Goal: Task Accomplishment & Management: Manage account settings

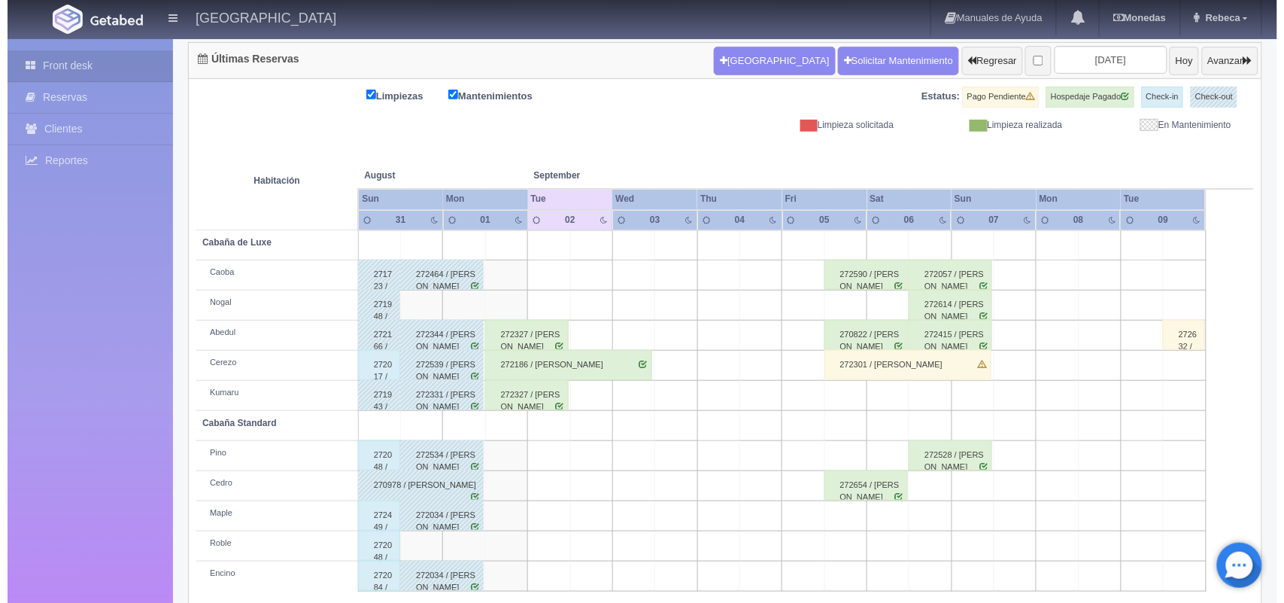
scroll to position [171, 0]
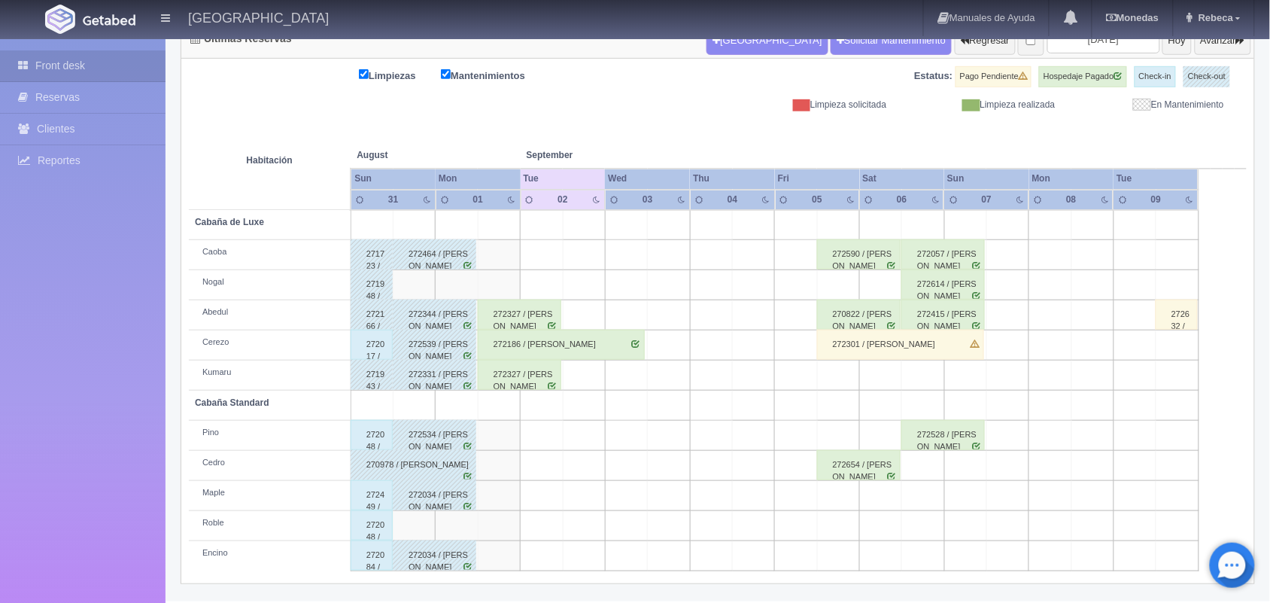
click at [893, 378] on td at bounding box center [881, 375] width 42 height 30
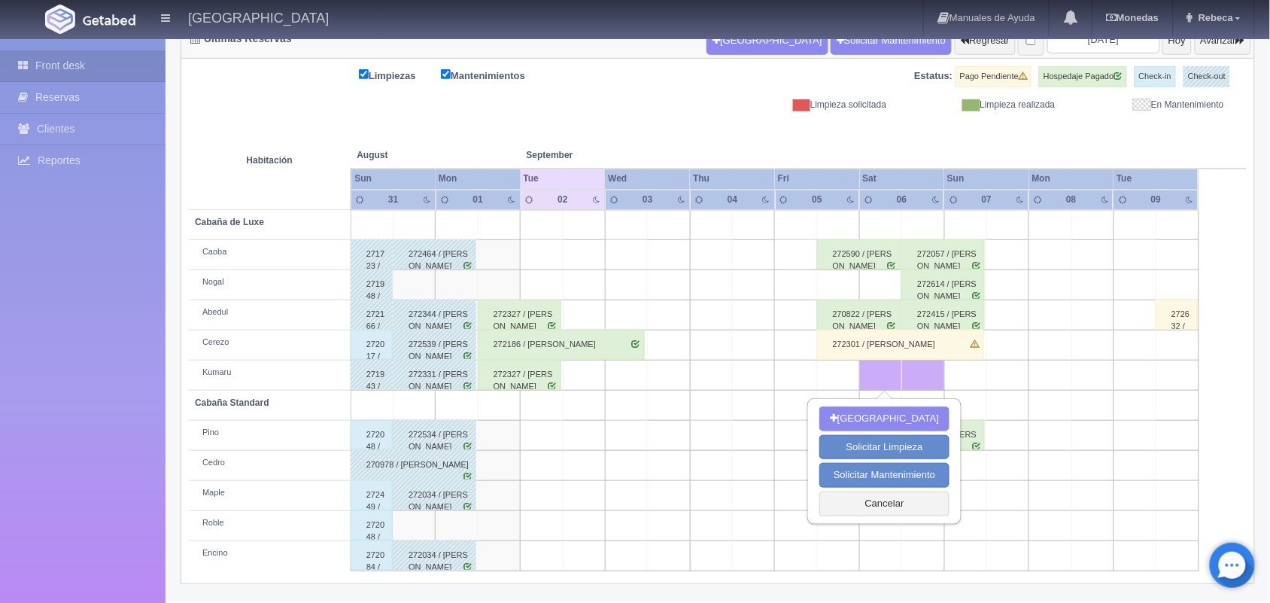
click at [893, 378] on td at bounding box center [881, 375] width 42 height 30
click at [877, 416] on button "Nueva Reserva" at bounding box center [884, 418] width 130 height 25
type input "[DATE]"
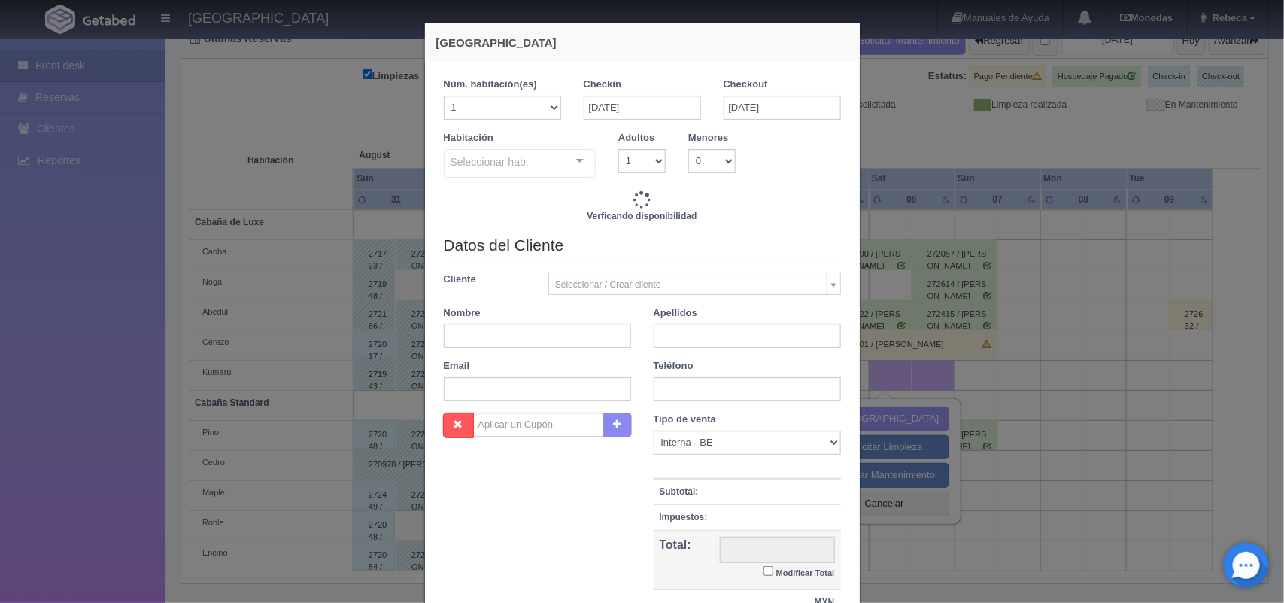
checkbox input "false"
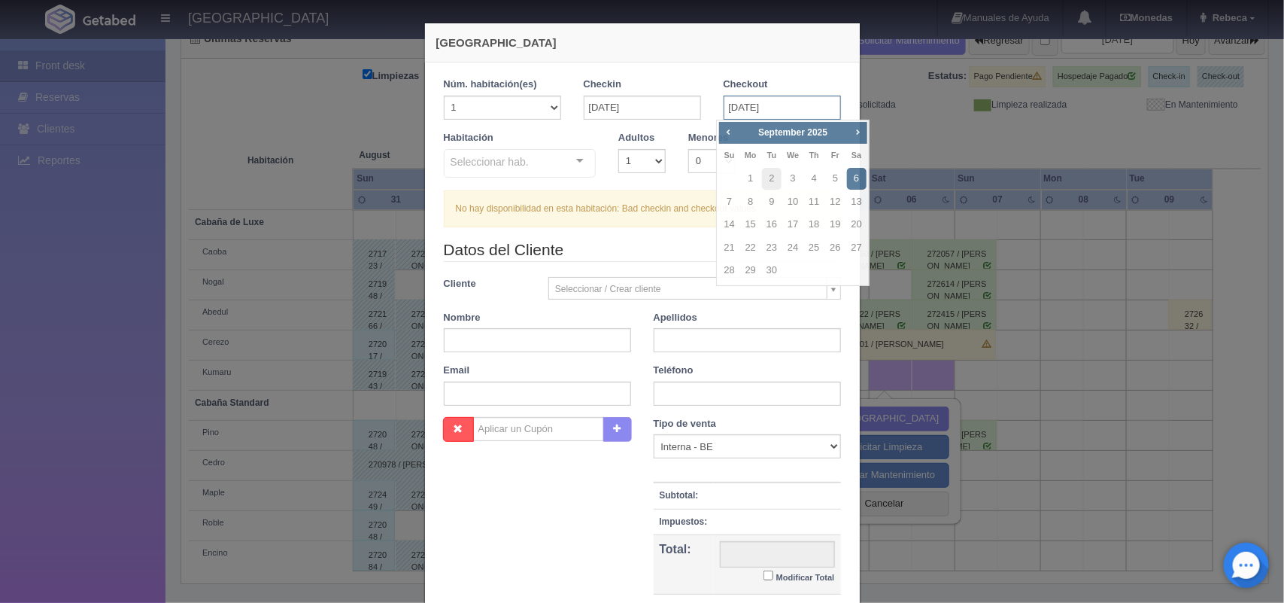
click at [798, 113] on input "[DATE]" at bounding box center [782, 108] width 117 height 24
click at [732, 196] on link "7" at bounding box center [730, 202] width 20 height 22
type input "[DATE]"
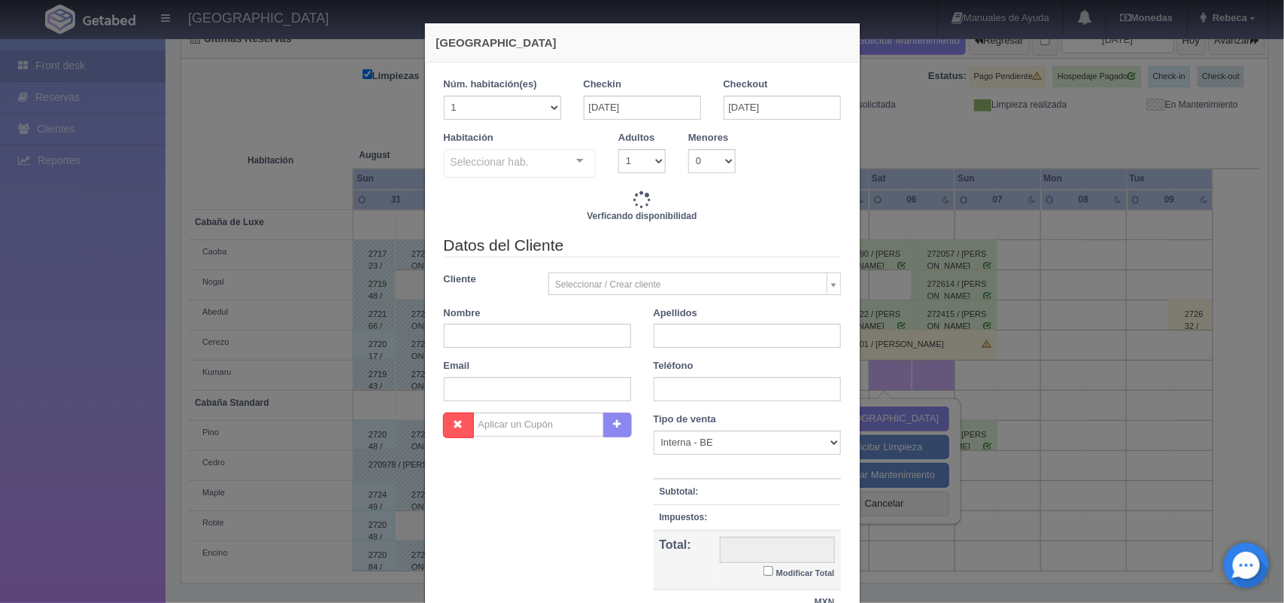
checkbox input "false"
type input "2220.00"
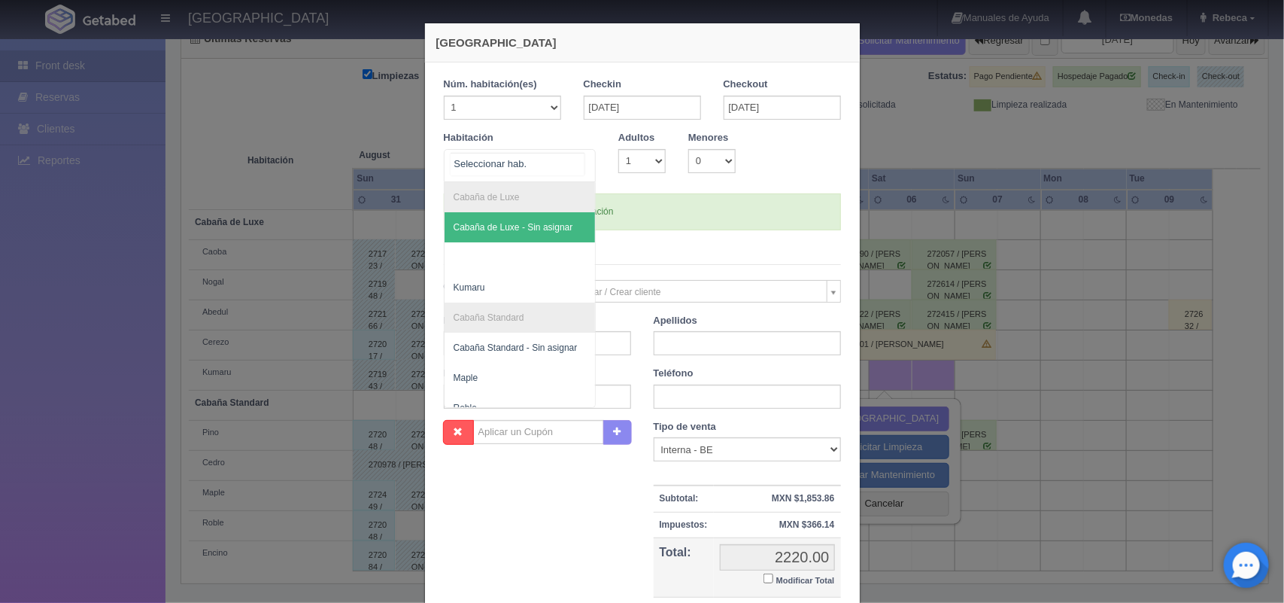
checkbox input "false"
click at [573, 158] on div at bounding box center [580, 161] width 30 height 23
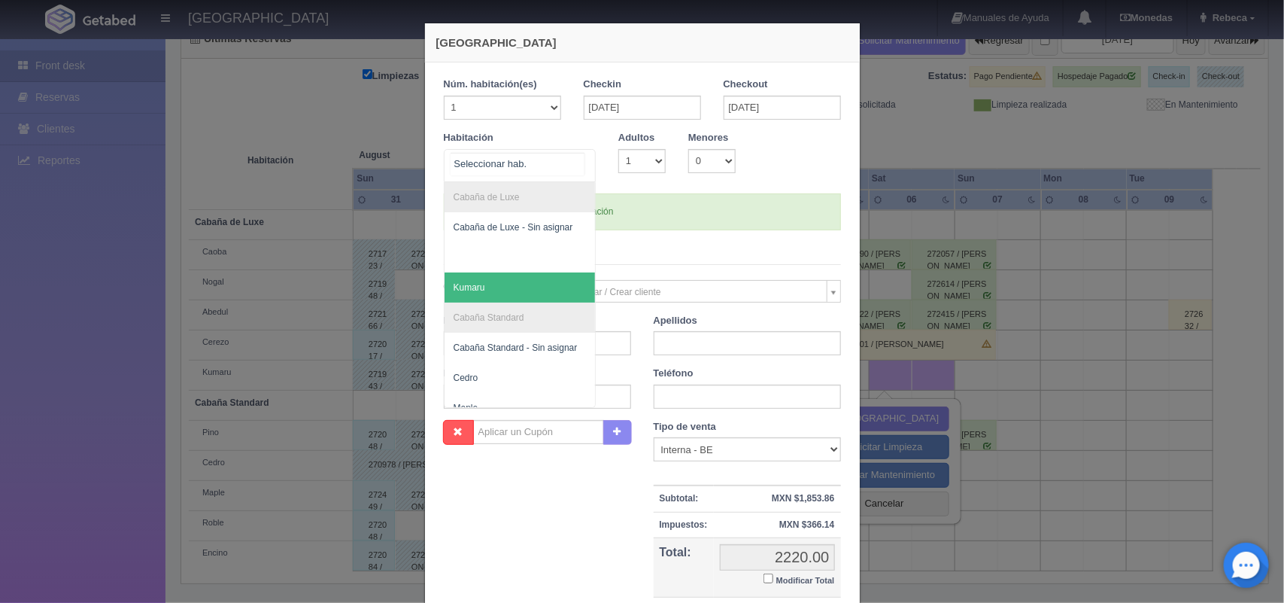
click at [518, 287] on span "Kumaru" at bounding box center [520, 287] width 151 height 30
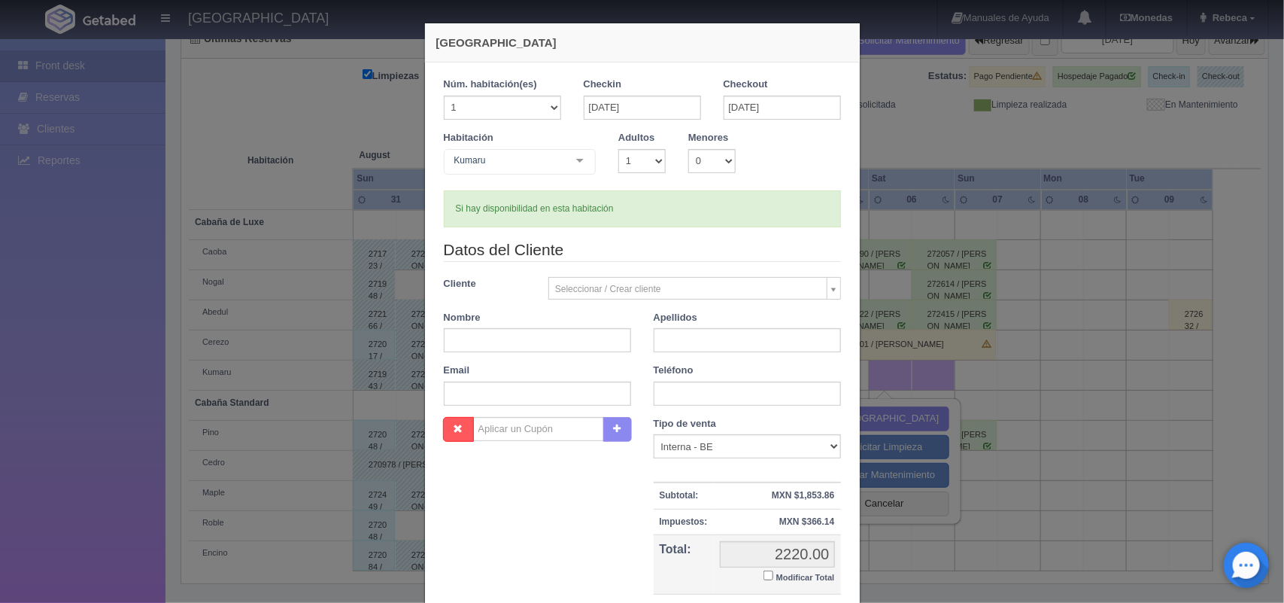
checkbox input "false"
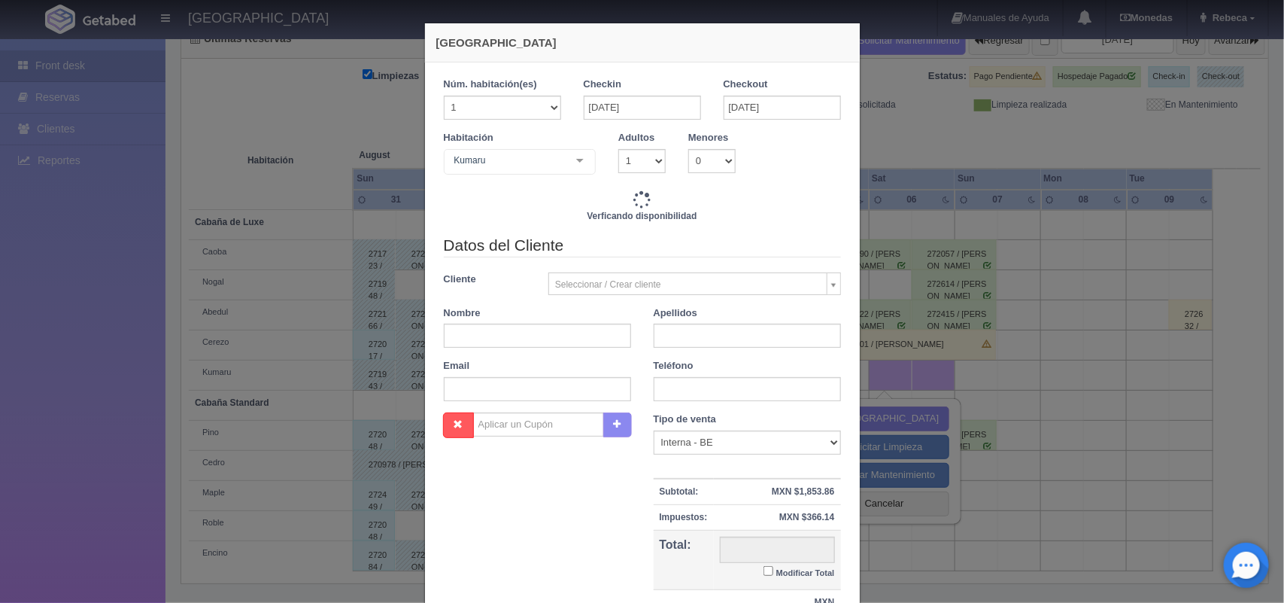
type input "2220.00"
checkbox input "false"
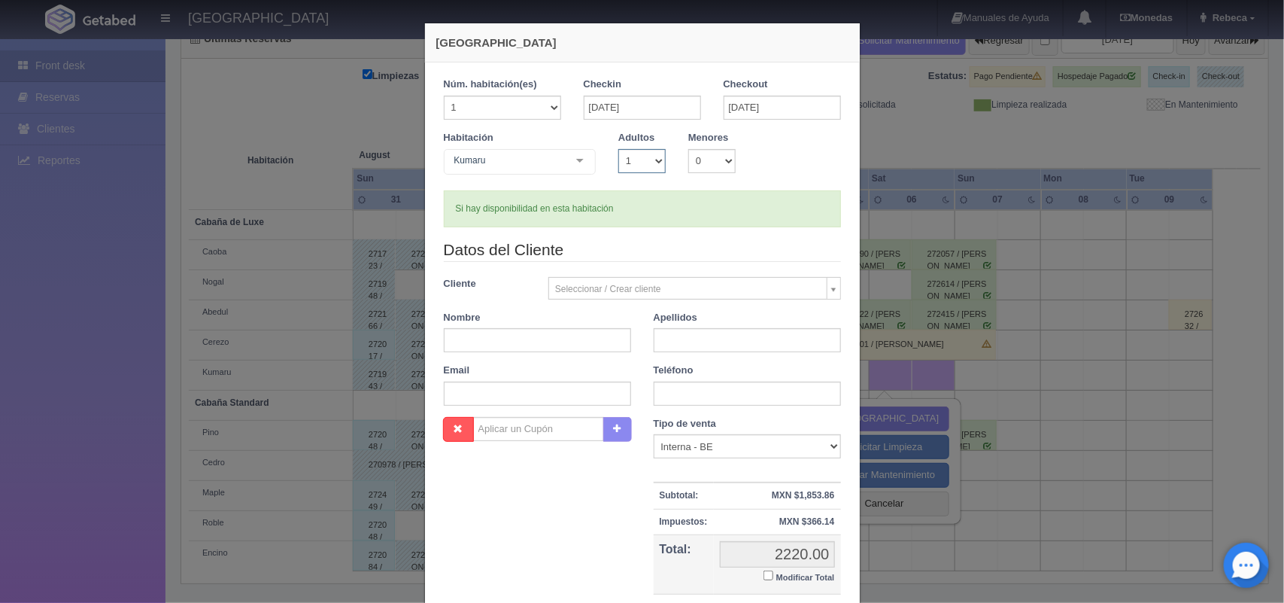
click at [652, 166] on select "1 2 3 4 5 6 7 8 9 10" at bounding box center [641, 161] width 47 height 24
select select "2"
click at [618, 149] on select "1 2 3 4 5 6 7 8 9 10" at bounding box center [641, 161] width 47 height 24
checkbox input "false"
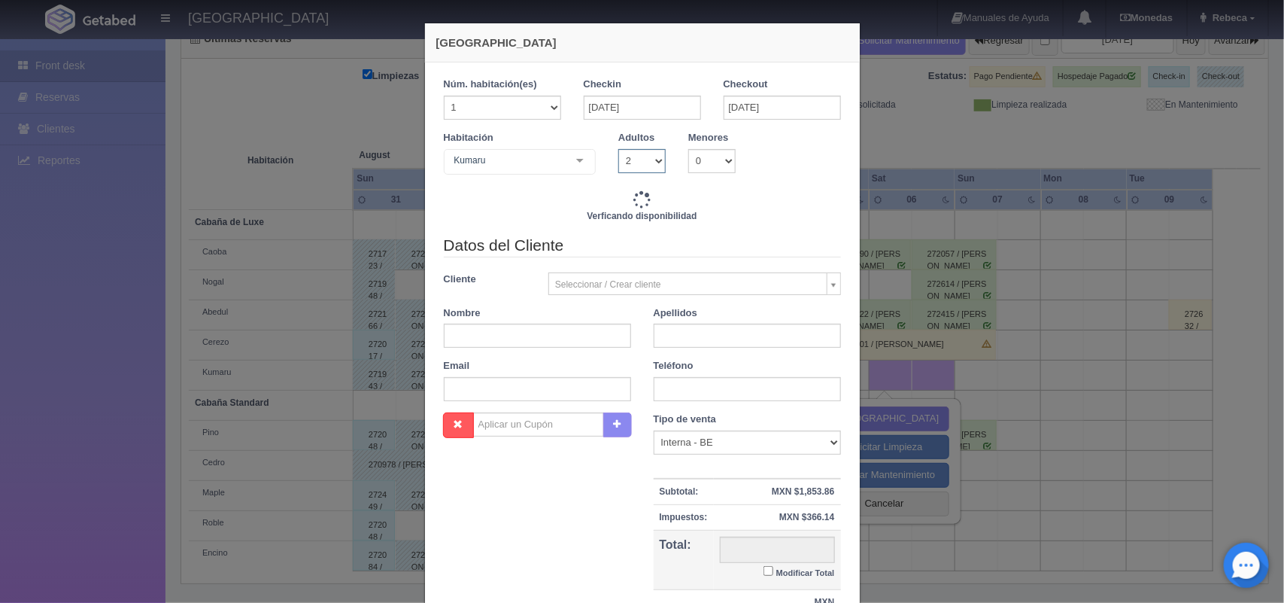
type input "2220.00"
checkbox input "false"
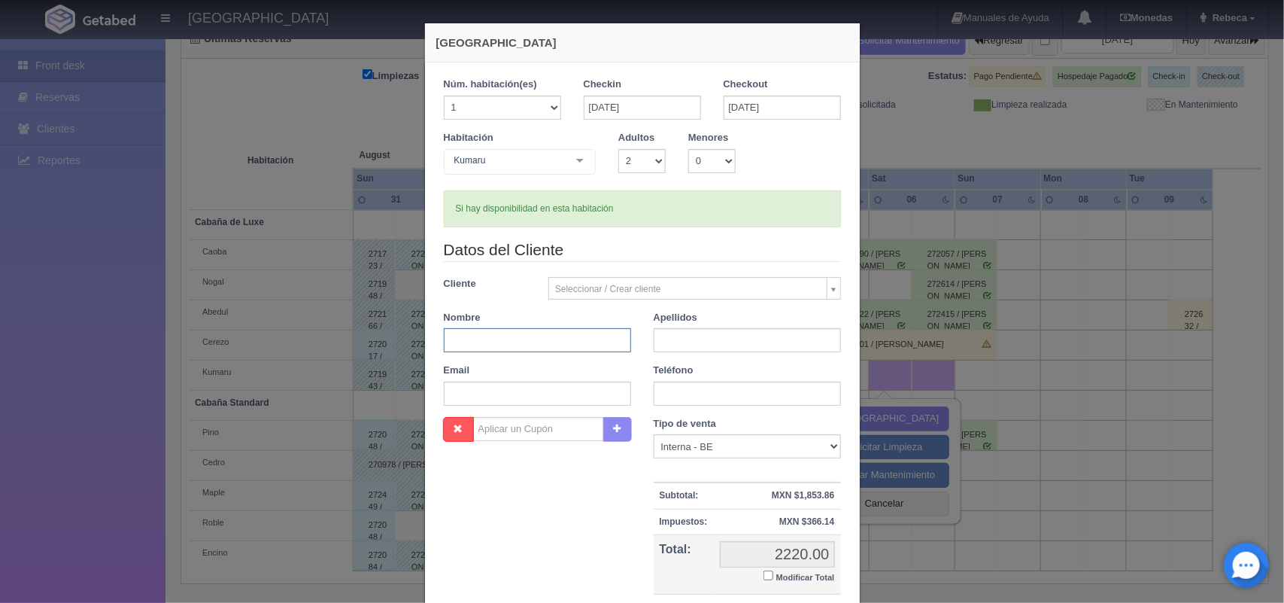
click at [475, 336] on input "text" at bounding box center [537, 340] width 187 height 24
type input "Mario Ibarra"
click at [663, 346] on input "text" at bounding box center [747, 340] width 187 height 24
type input "Ibarra"
click at [497, 339] on input "Mario Ibarra" at bounding box center [537, 340] width 187 height 24
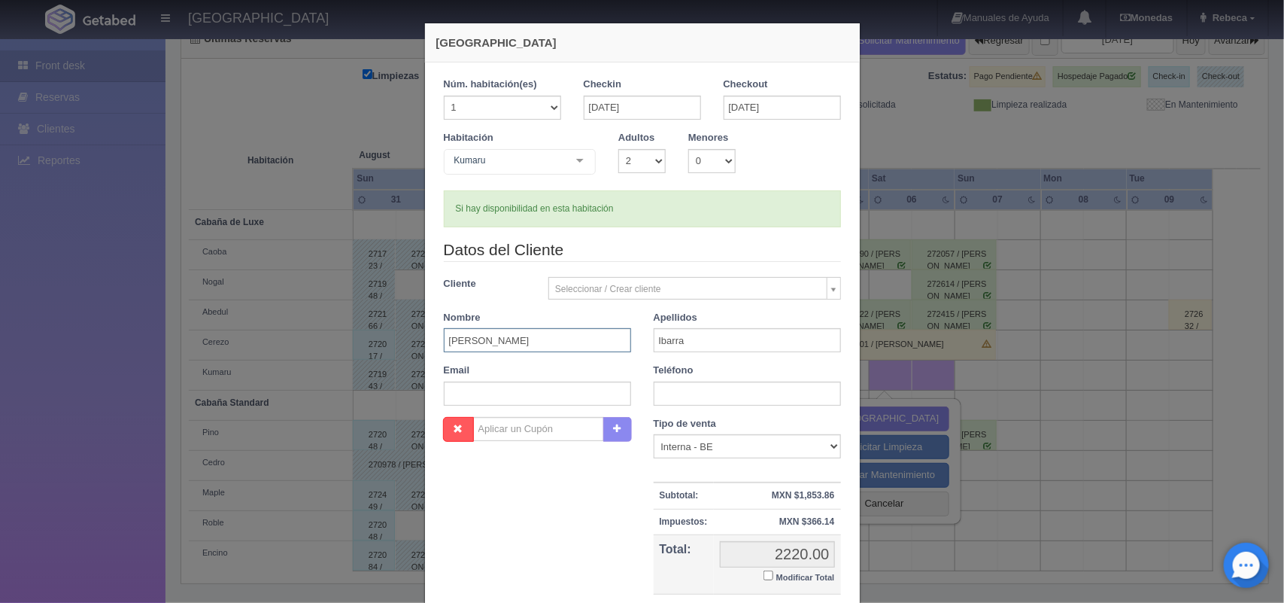
type input "[PERSON_NAME]"
click at [676, 399] on input "text" at bounding box center [747, 393] width 187 height 24
type input "5573748960"
click at [493, 392] on input "text" at bounding box center [537, 393] width 187 height 24
click at [468, 396] on input "text" at bounding box center [537, 393] width 187 height 24
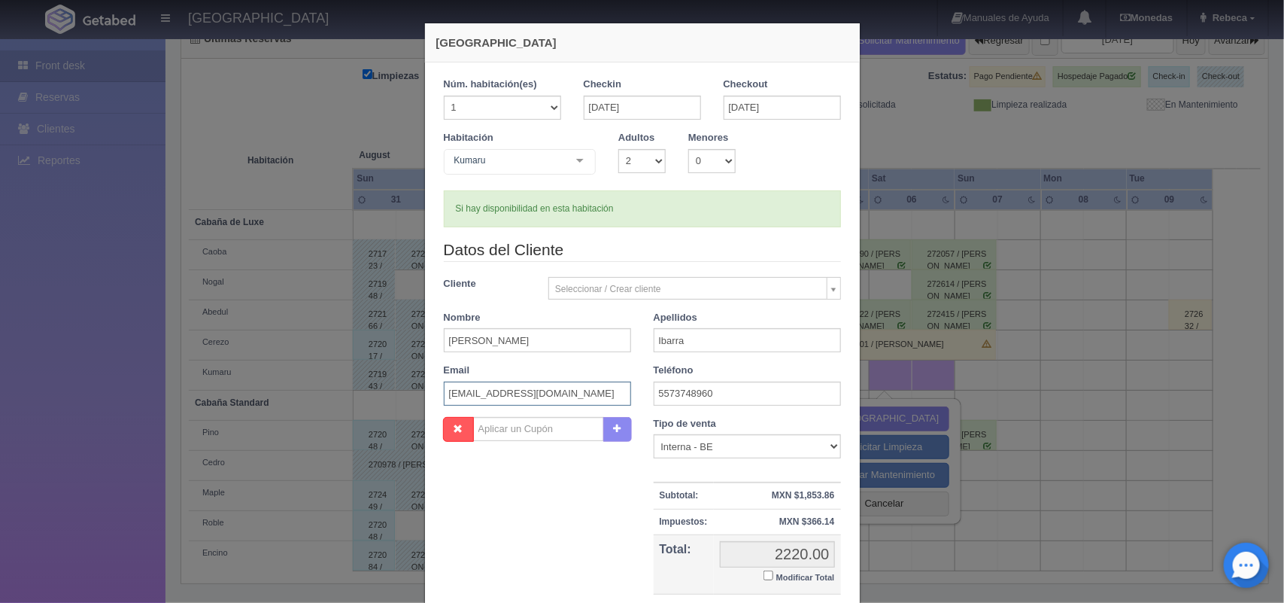
type input "[EMAIL_ADDRESS][DOMAIN_NAME]"
click at [828, 445] on select "Correo Electronico Interna - BE Llamada OTA Externa Otro WALK IN" at bounding box center [747, 446] width 187 height 24
select select "phone"
click at [654, 435] on select "Correo Electronico Interna - BE Llamada OTA Externa Otro WALK IN" at bounding box center [747, 446] width 187 height 24
click at [792, 577] on small "Modificar Total" at bounding box center [805, 577] width 59 height 9
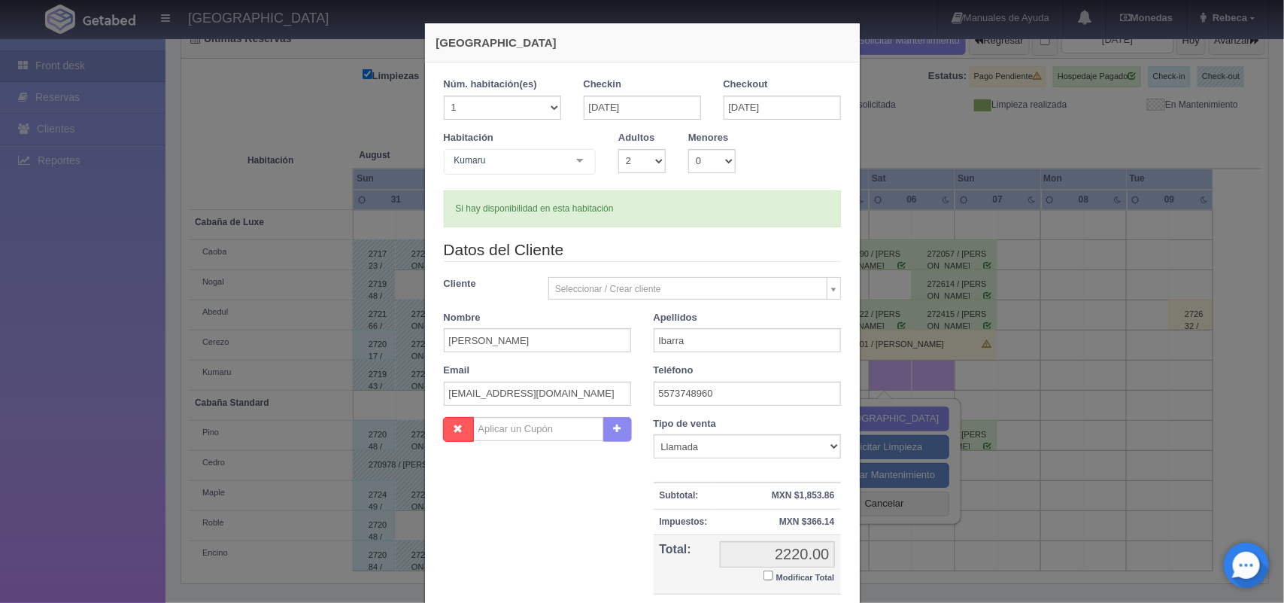
click at [773, 577] on input "Modificar Total" at bounding box center [769, 575] width 10 height 10
checkbox input "true"
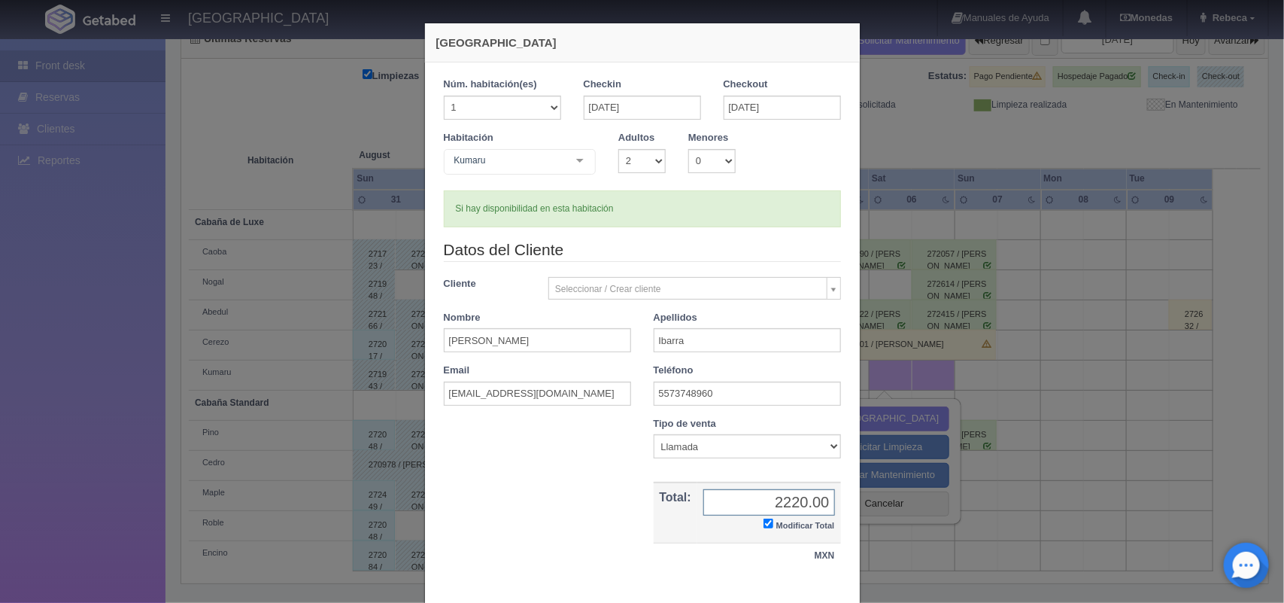
click at [821, 502] on input "2220.00" at bounding box center [769, 502] width 132 height 26
type input "2"
type input "2,120.00"
click at [839, 589] on div "1 Núm. habitación(es) 1 2 3 4 5 6 7 8 9 10 11 12 13 14 15 16 17 18 19 20 Checki…" at bounding box center [642, 330] width 435 height 536
click at [840, 589] on div "1 Núm. habitación(es) 1 2 3 4 5 6 7 8 9 10 11 12 13 14 15 16 17 18 19 20 Checki…" at bounding box center [642, 330] width 435 height 536
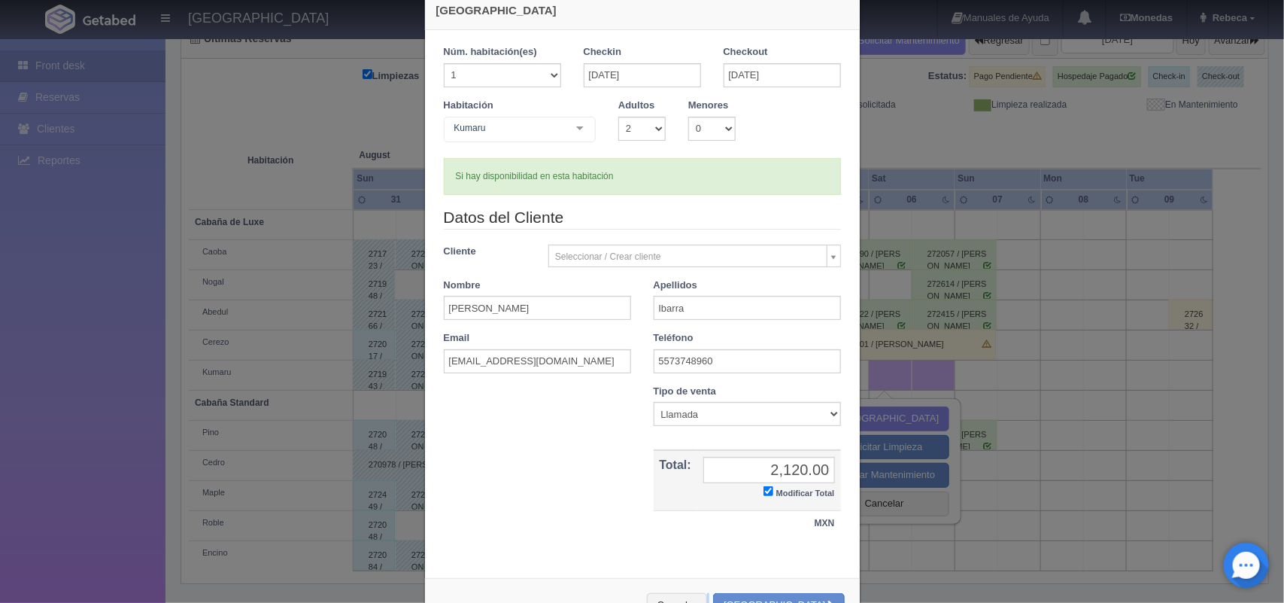
click at [840, 589] on div "Nueva Reserva 1 Núm. habitación(es) 1 2 3 4 5 6 7 8 9 10 11 12 13 14 15 16 17 1…" at bounding box center [642, 311] width 436 height 643
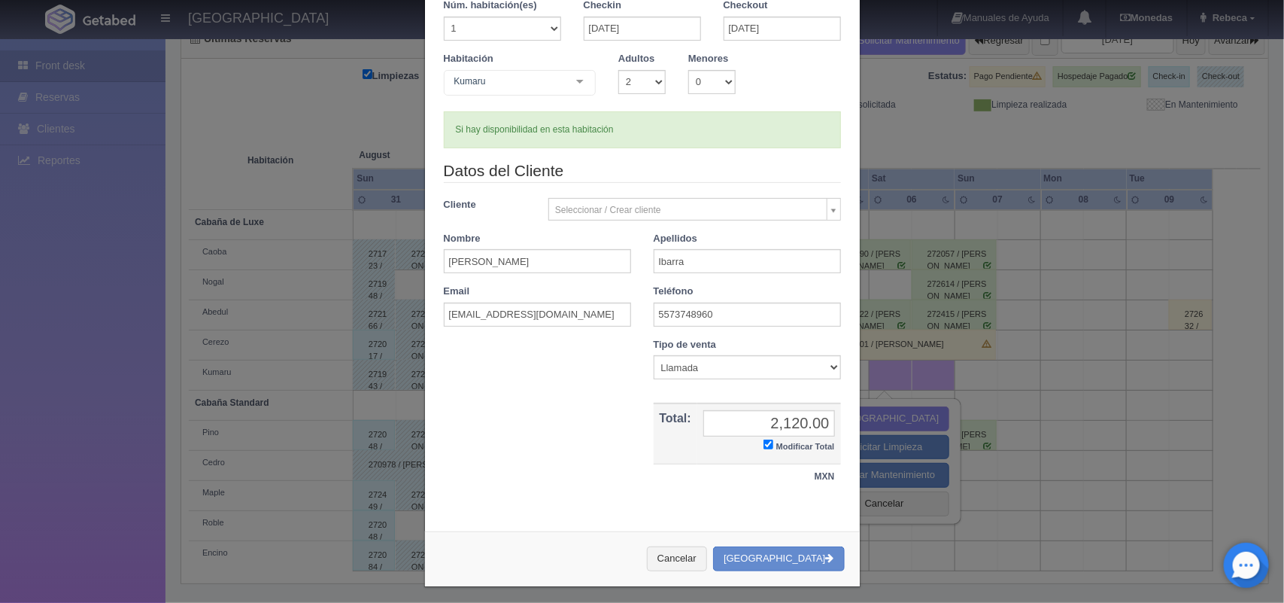
scroll to position [87, 0]
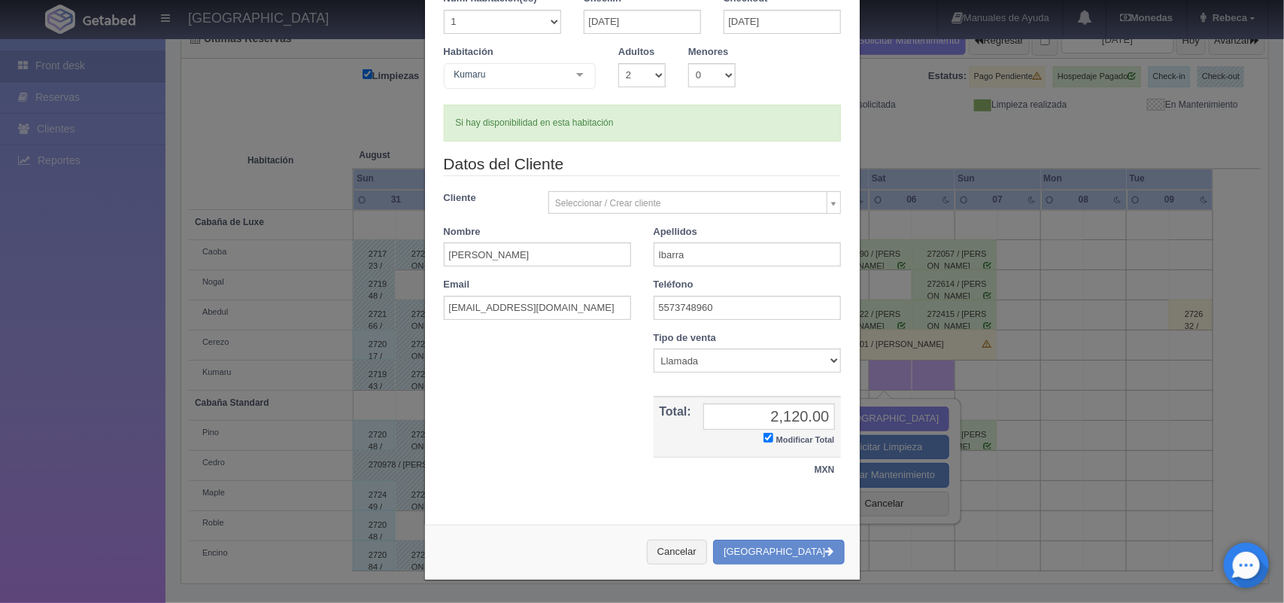
click at [840, 589] on div "Nueva Reserva 1 Núm. habitación(es) 1 2 3 4 5 6 7 8 9 10 11 12 13 14 15 16 17 1…" at bounding box center [642, 258] width 451 height 688
click at [795, 549] on button "Crear Reserva" at bounding box center [778, 551] width 131 height 25
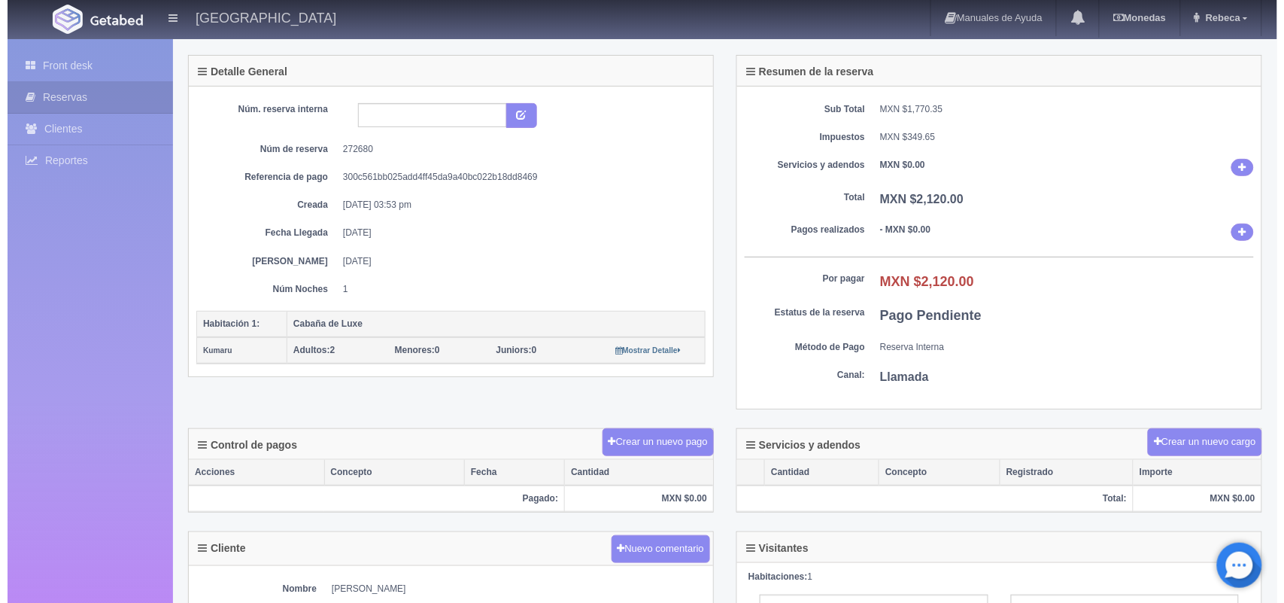
scroll to position [113, 0]
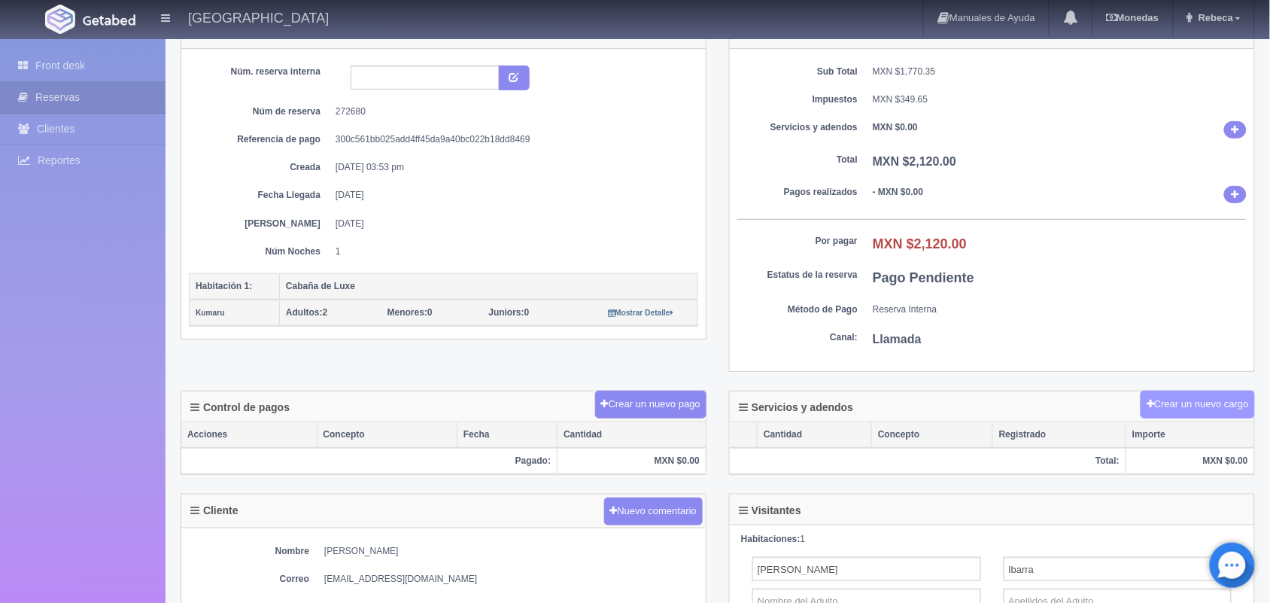
click at [1210, 408] on button "Crear un nuevo cargo" at bounding box center [1198, 404] width 114 height 28
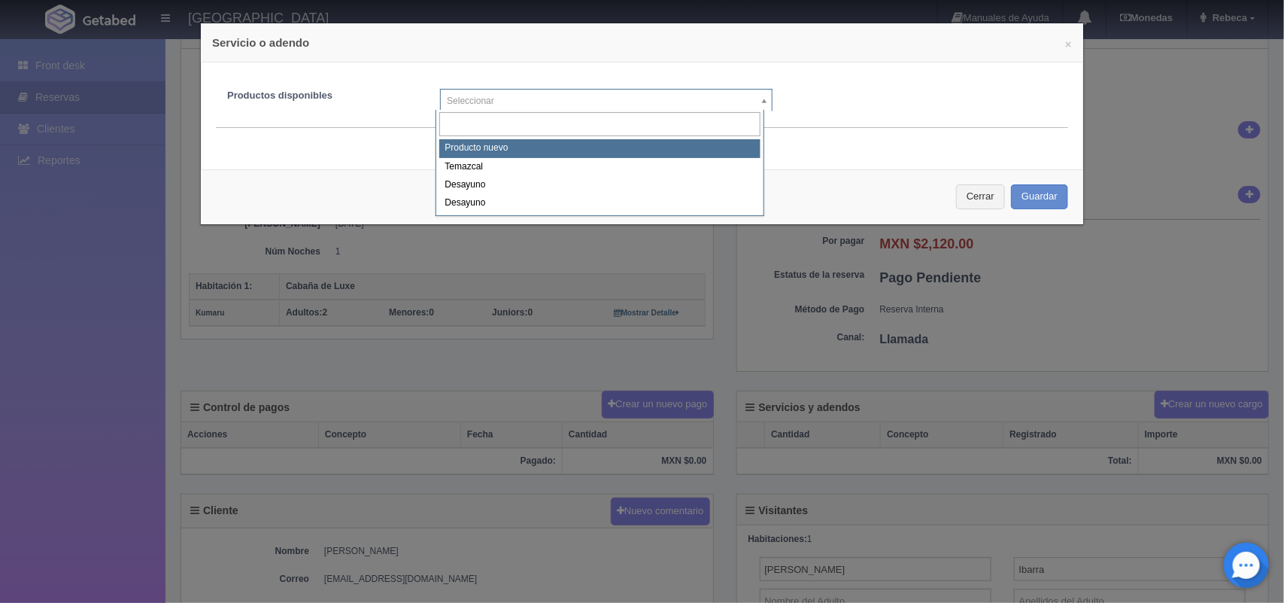
click at [756, 100] on body "[GEOGRAPHIC_DATA] Manuales de Ayuda Actualizaciones recientes [GEOGRAPHIC_DATA]…" at bounding box center [642, 412] width 1284 height 975
select select "0"
type input "1"
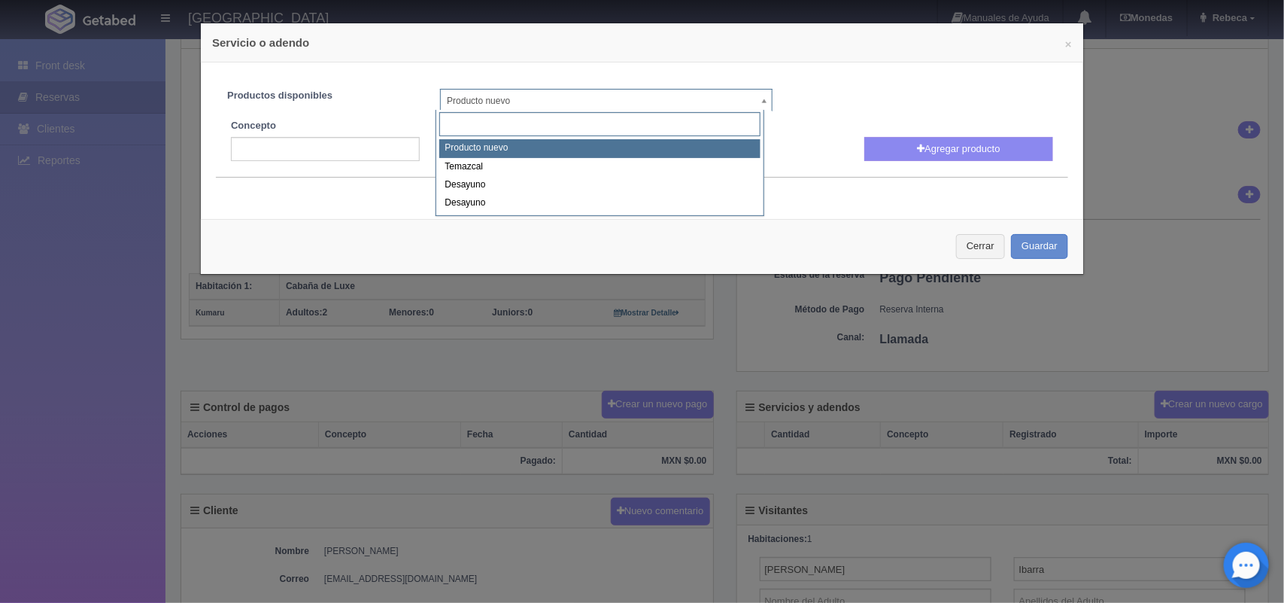
click at [512, 95] on body "[GEOGRAPHIC_DATA] Manuales de Ayuda Actualizaciones recientes [GEOGRAPHIC_DATA]…" at bounding box center [642, 412] width 1284 height 975
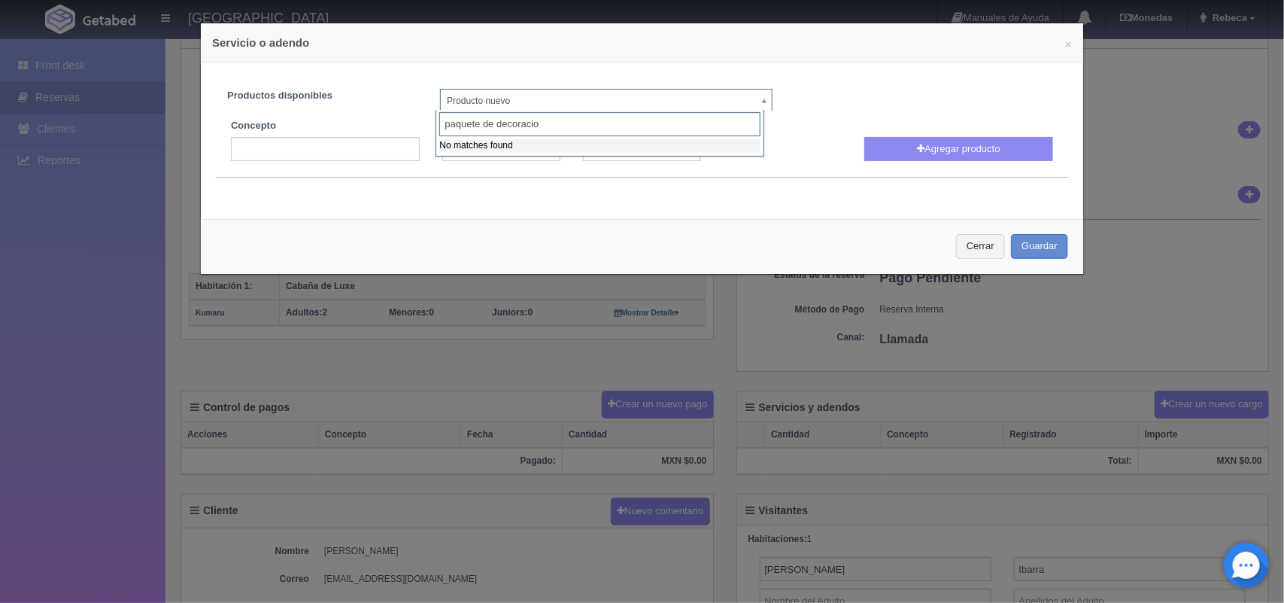
type input "paquete de decoracion"
click at [327, 152] on body "Hotel Xacallan Manuales de Ayuda Actualizaciones recientes Monedas Tipo de camb…" at bounding box center [642, 412] width 1284 height 975
click at [302, 151] on input "text" at bounding box center [325, 149] width 189 height 24
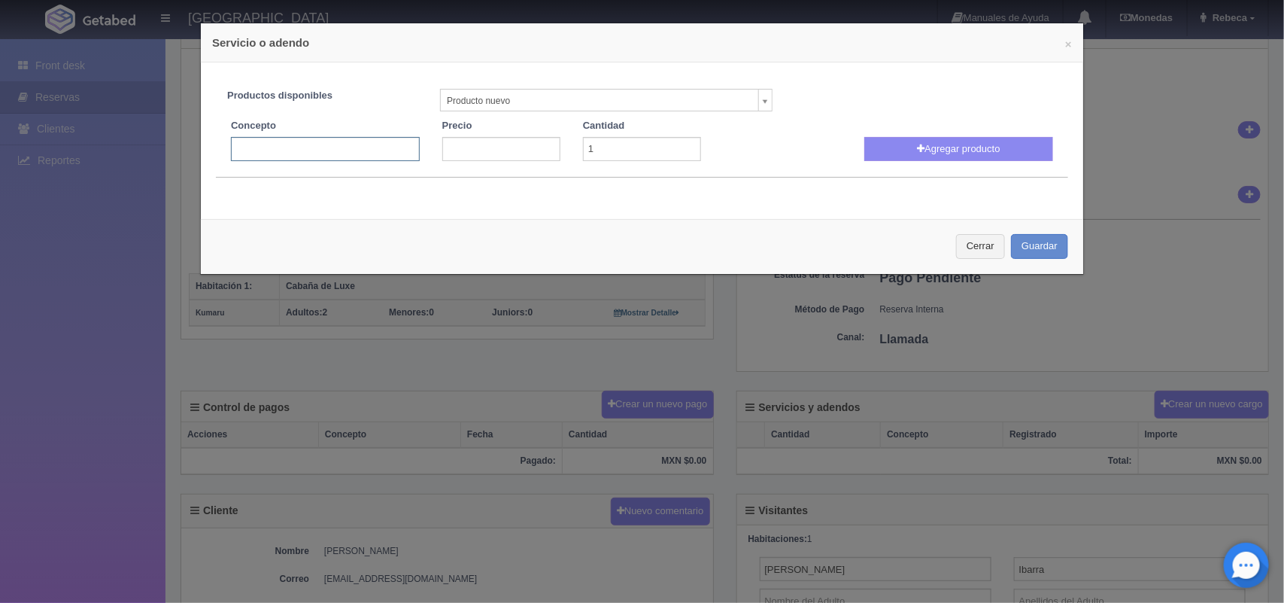
type input "Decoracion romantica"
click at [465, 149] on input "number" at bounding box center [501, 149] width 118 height 24
type input "-1"
click at [542, 152] on input "-1" at bounding box center [501, 149] width 118 height 24
type input "1580.00"
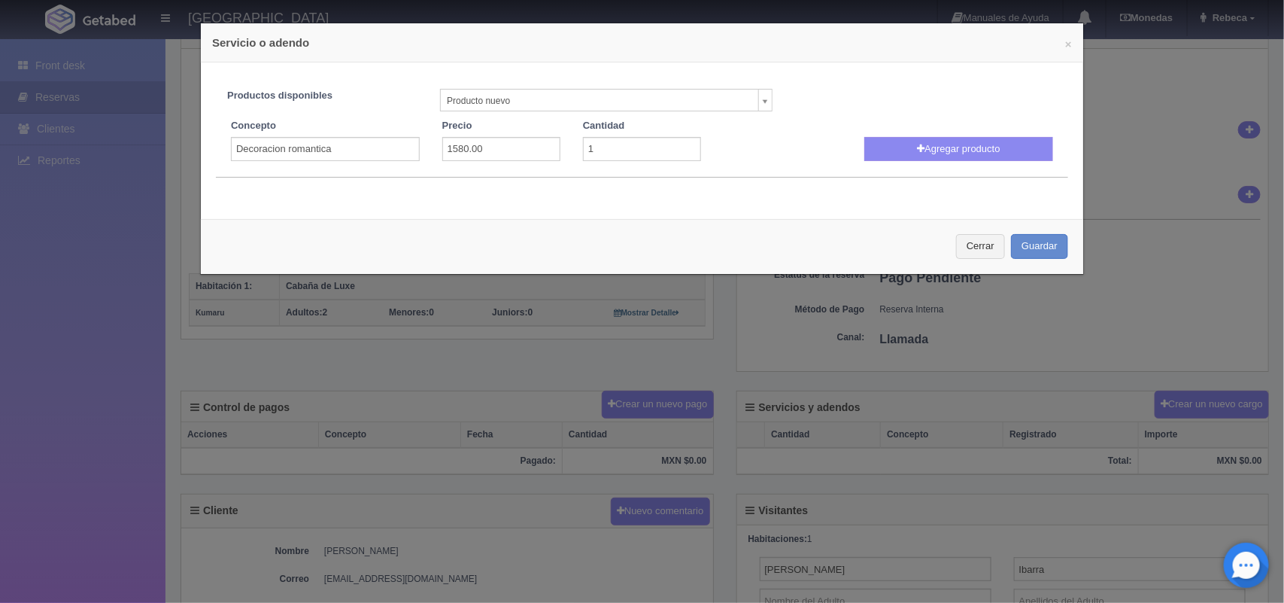
click at [754, 148] on div "Concepto Decoracion romantica Precio 1580.00 Cantidad 1 Fecha Fecha 2025-09-06 …" at bounding box center [642, 136] width 875 height 50
click at [927, 145] on button "Agregar producto" at bounding box center [958, 149] width 189 height 24
select select
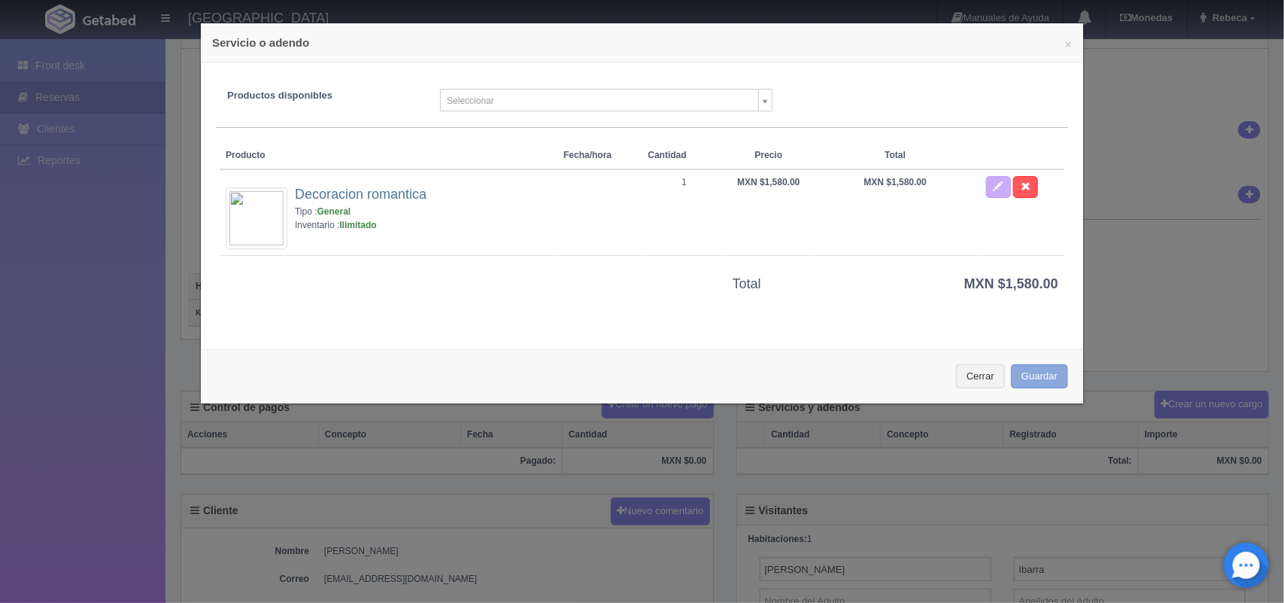
click at [1032, 373] on button "Guardar" at bounding box center [1039, 376] width 57 height 25
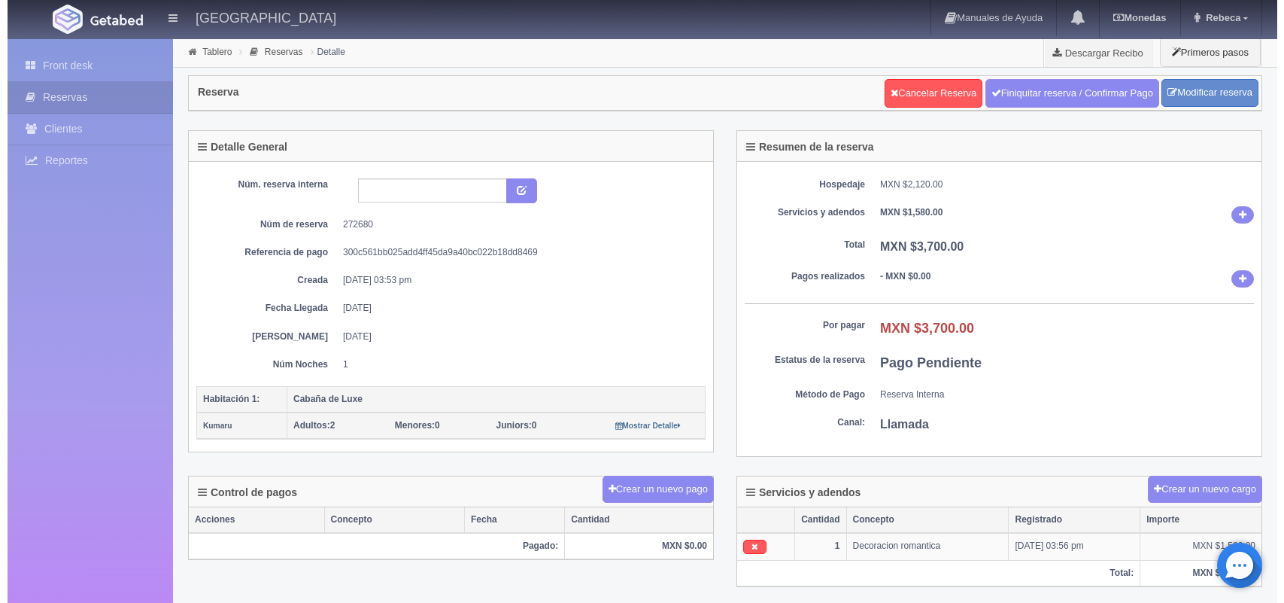
scroll to position [113, 0]
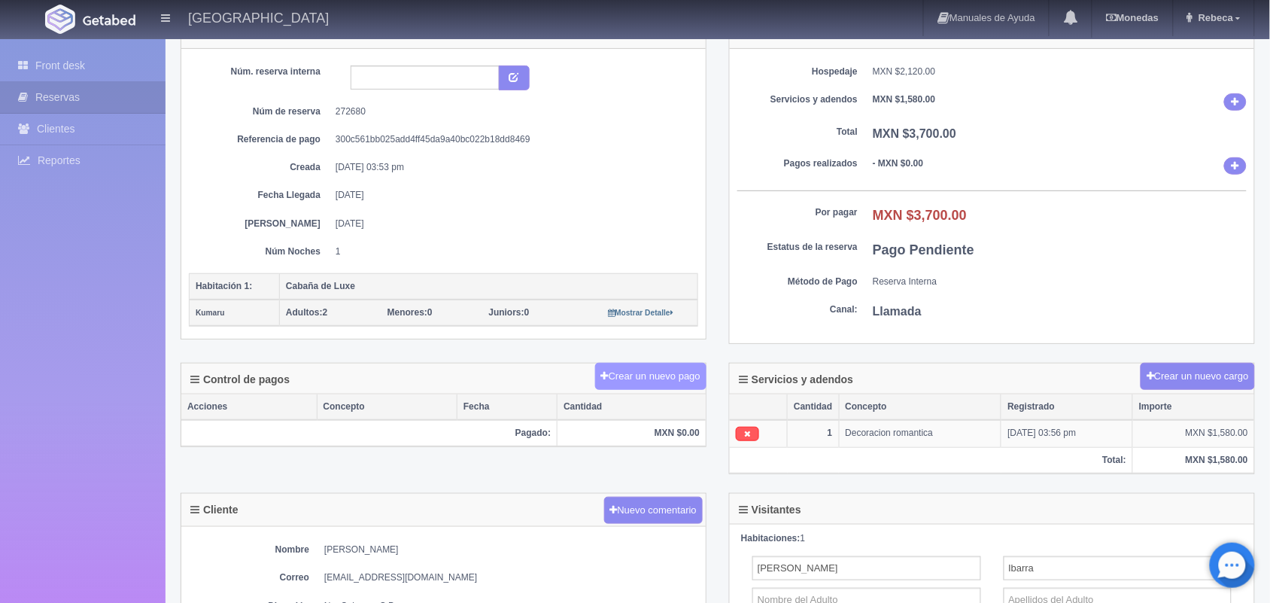
click at [636, 372] on button "Crear un nuevo pago" at bounding box center [650, 377] width 111 height 28
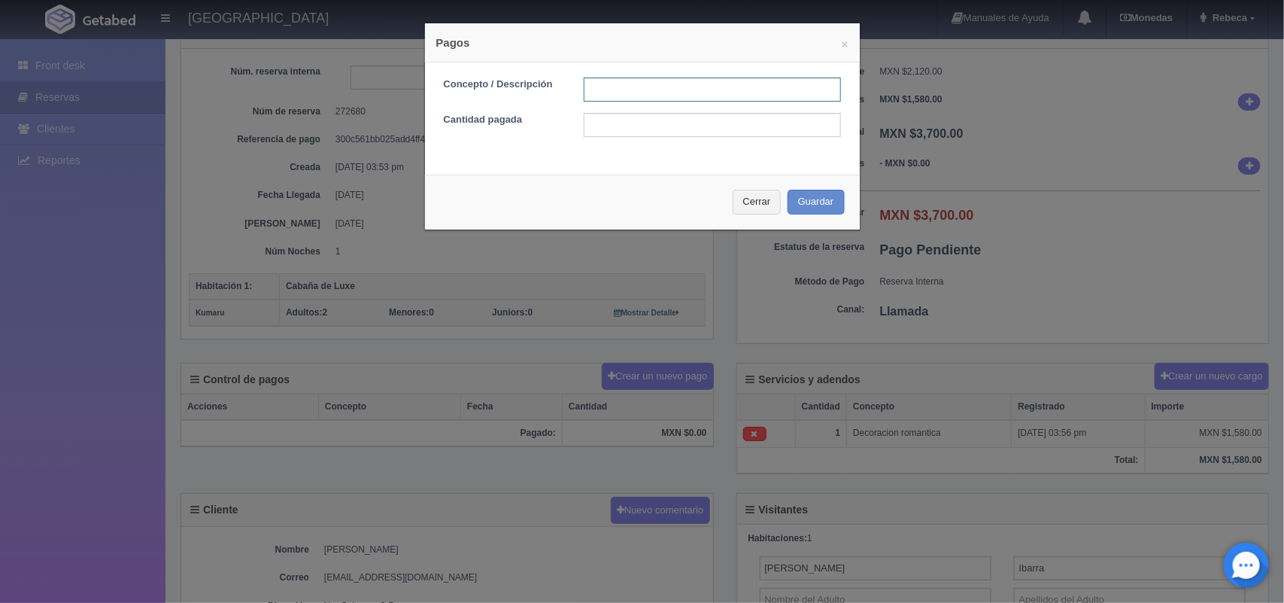
click at [686, 99] on input "text" at bounding box center [712, 89] width 257 height 24
type input "Pago transferencia 02/09/2025"
click at [712, 123] on input "text" at bounding box center [712, 125] width 257 height 24
type input "3700.00"
click at [807, 213] on button "Guardar" at bounding box center [816, 202] width 57 height 25
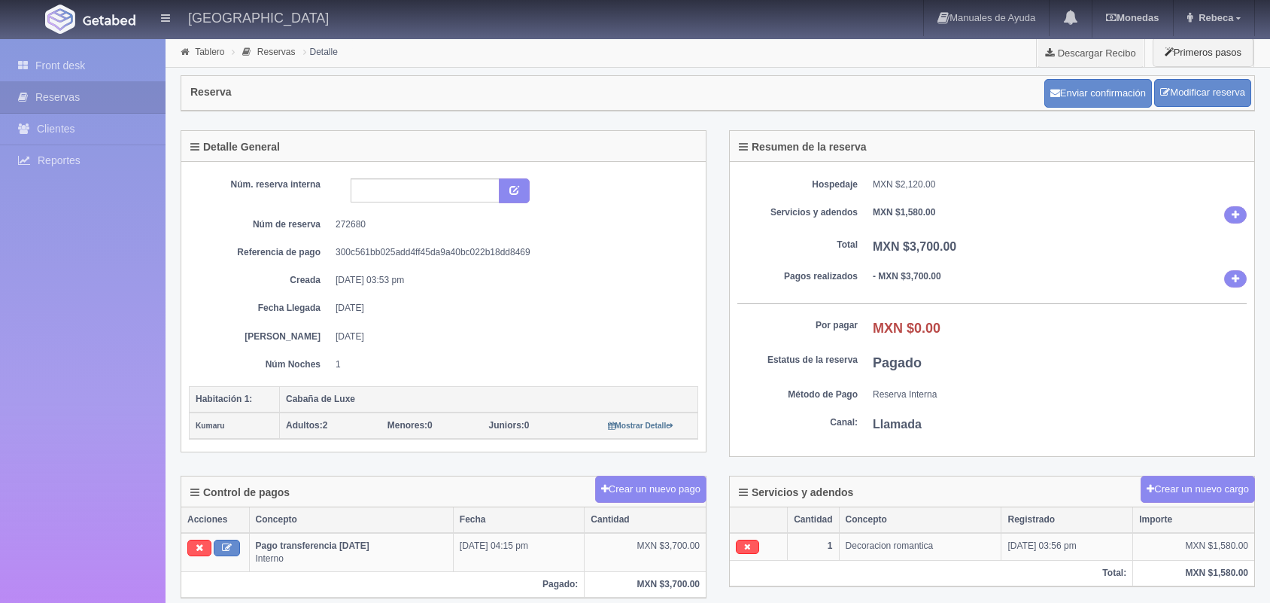
scroll to position [113, 0]
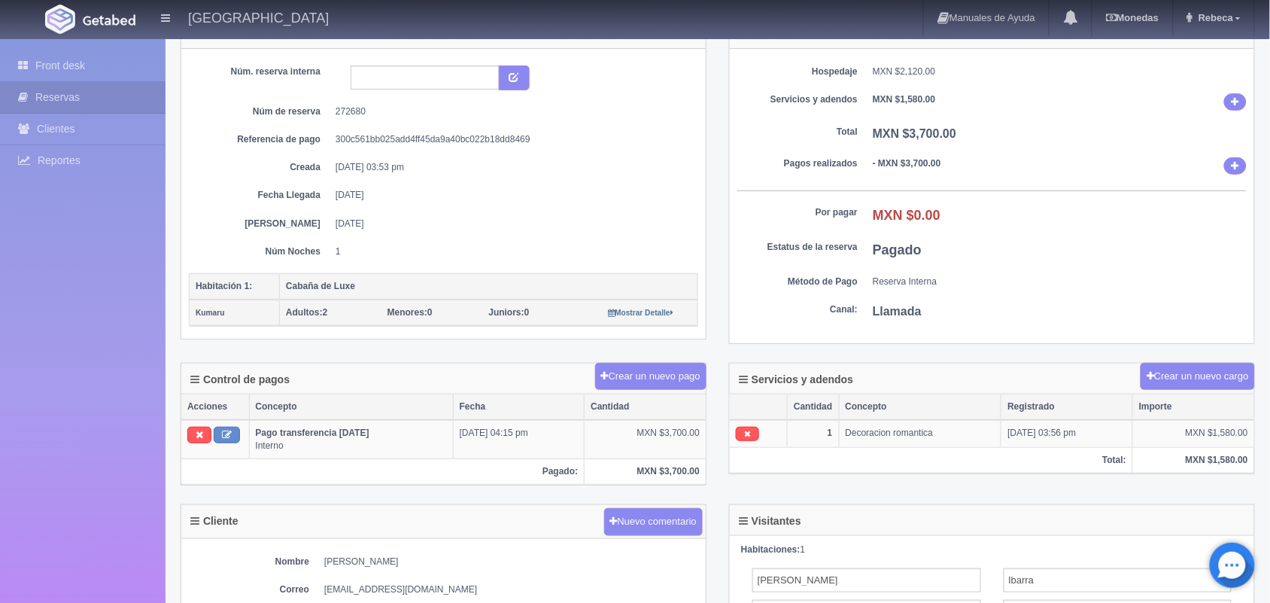
click at [1254, 578] on div at bounding box center [1232, 564] width 45 height 45
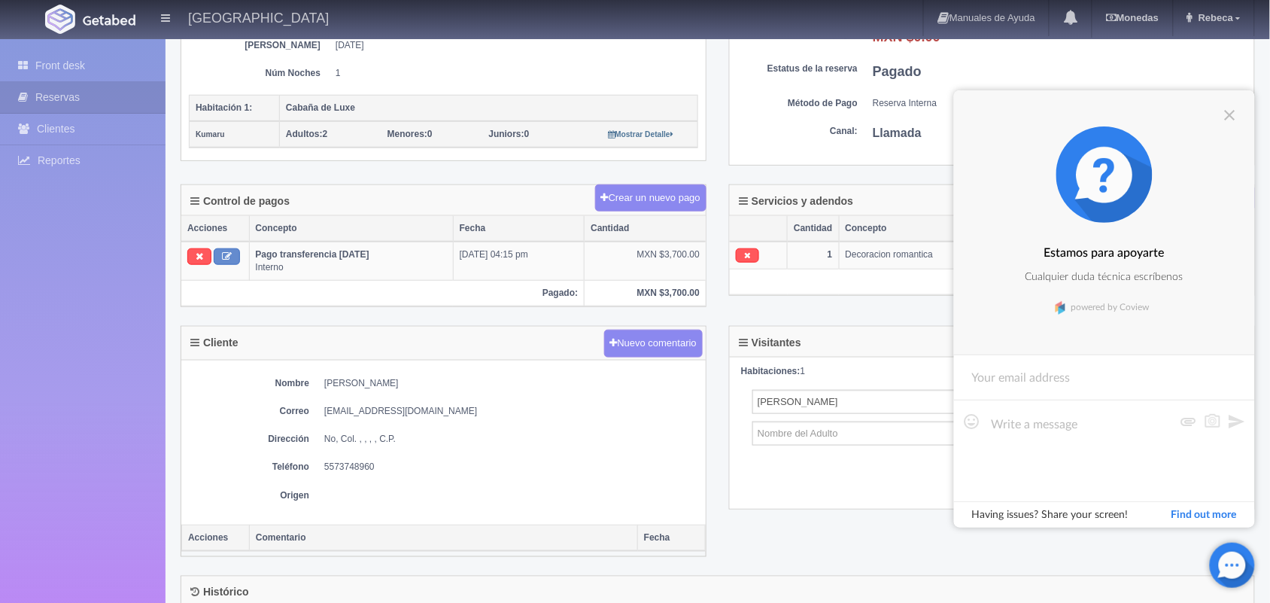
scroll to position [448, 0]
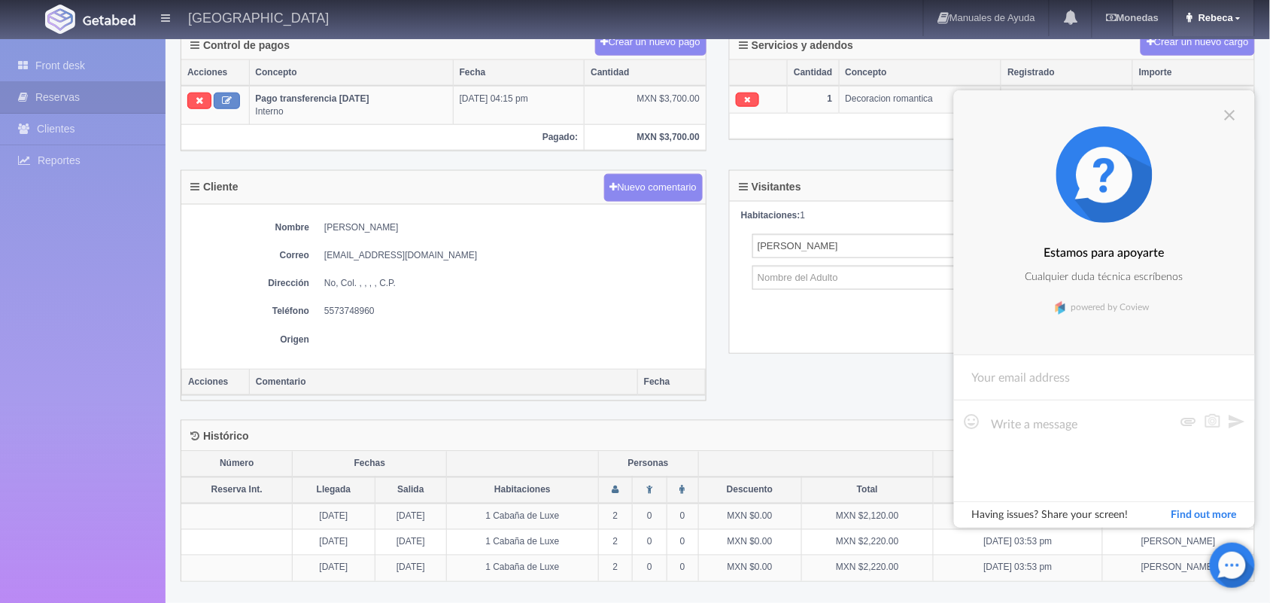
click at [1224, 17] on span "Rebeca" at bounding box center [1214, 17] width 38 height 11
click at [1175, 69] on link "Salir / Log Out" at bounding box center [1194, 71] width 119 height 19
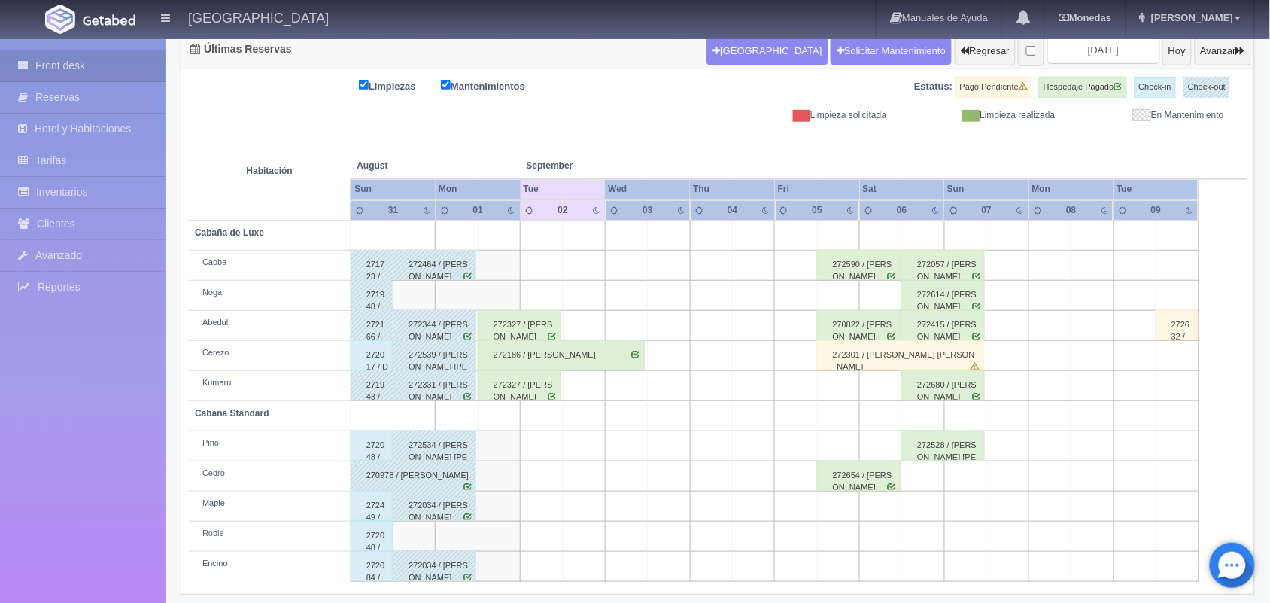
scroll to position [171, 0]
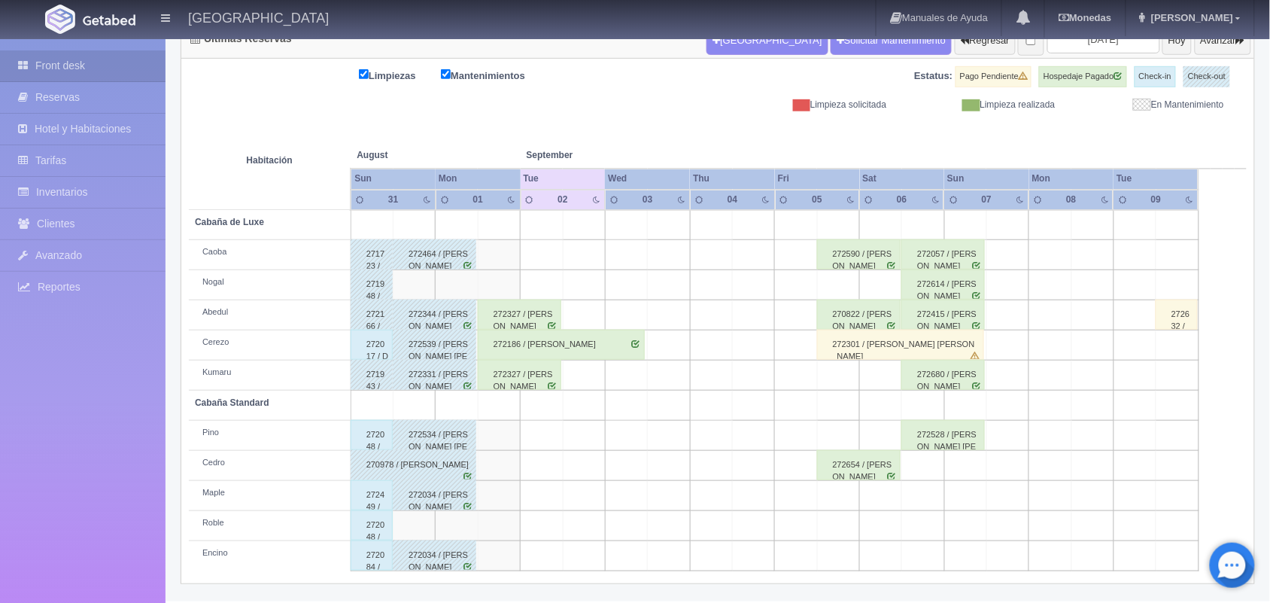
click at [954, 382] on div "272680 / [PERSON_NAME]" at bounding box center [943, 375] width 84 height 30
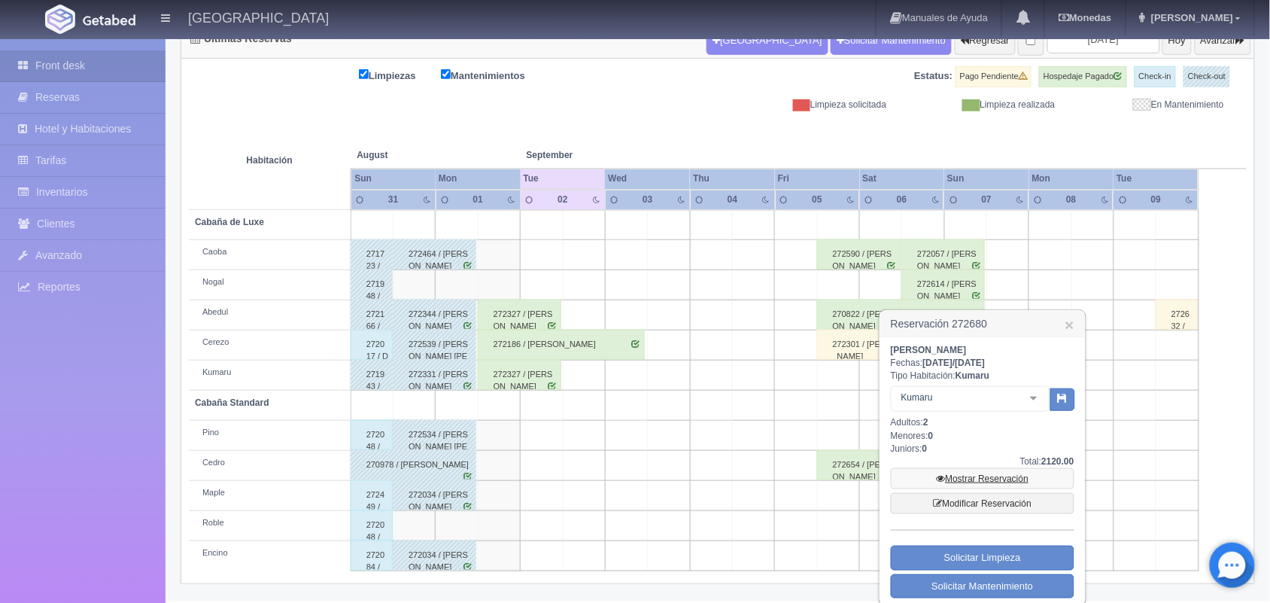
click at [980, 478] on link "Mostrar Reservación" at bounding box center [983, 478] width 184 height 21
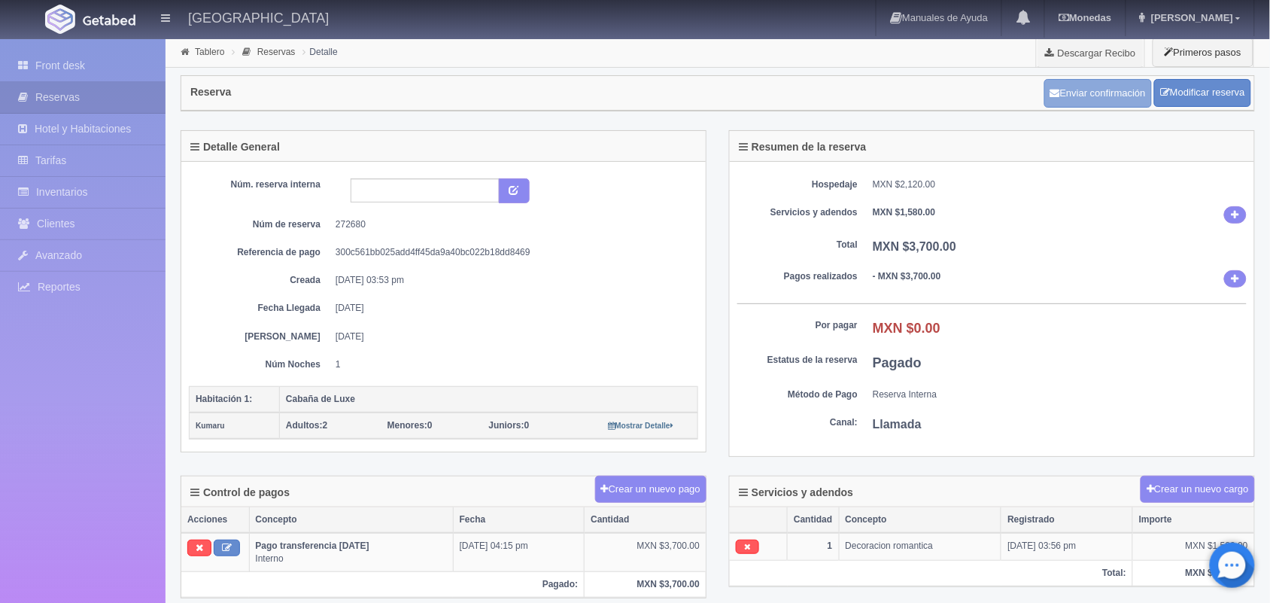
click at [1102, 84] on button "Enviar confirmación" at bounding box center [1098, 93] width 108 height 29
